Goal: Find specific page/section: Find specific page/section

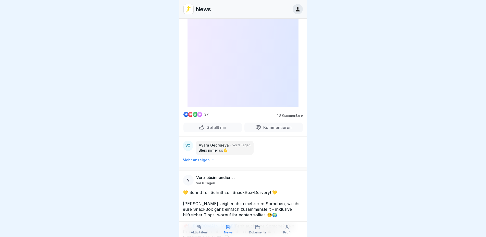
scroll to position [1807, 0]
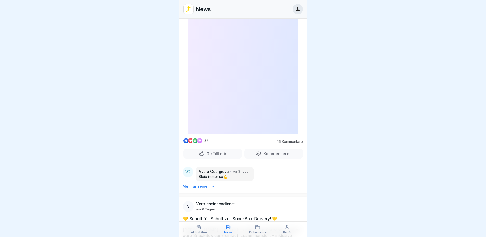
click at [259, 224] on div "Aktivitäten News Dokumente Profil" at bounding box center [243, 229] width 128 height 15
click at [258, 229] on icon at bounding box center [257, 227] width 5 height 5
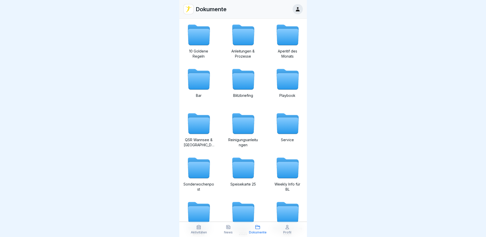
click at [235, 34] on icon at bounding box center [243, 37] width 22 height 16
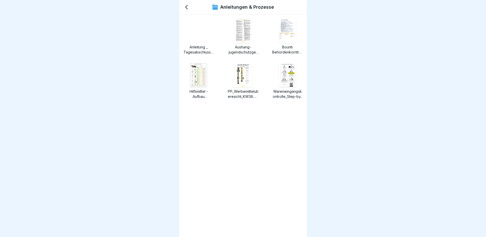
click at [288, 73] on img at bounding box center [287, 75] width 17 height 24
